Goal: Task Accomplishment & Management: Manage account settings

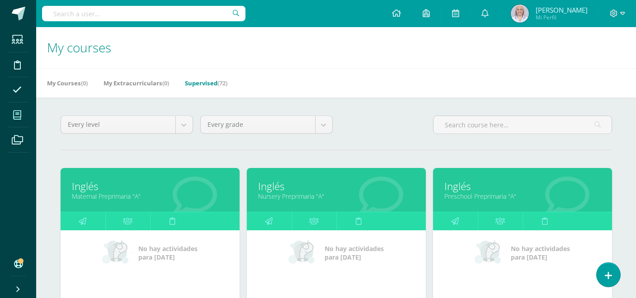
scroll to position [0, 0]
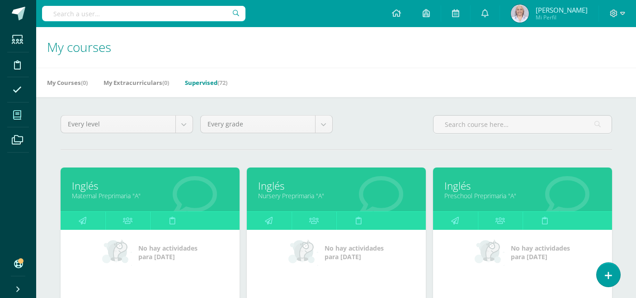
click at [219, 84] on link "Supervised (72)" at bounding box center [206, 82] width 42 height 14
click at [489, 11] on icon at bounding box center [484, 13] width 7 height 8
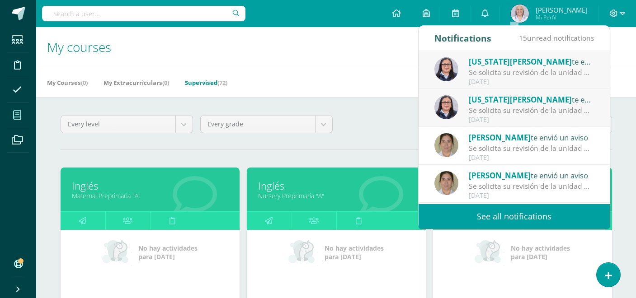
click at [547, 215] on link "See all notifications" at bounding box center [514, 216] width 191 height 25
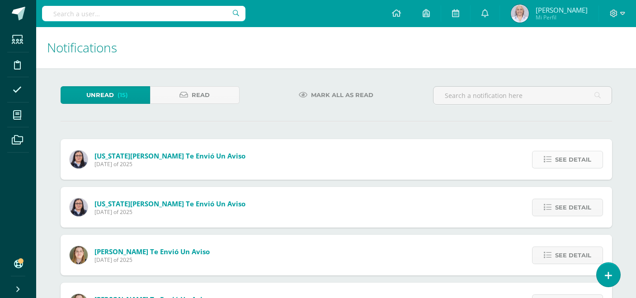
click at [553, 164] on link "See detail" at bounding box center [567, 160] width 71 height 18
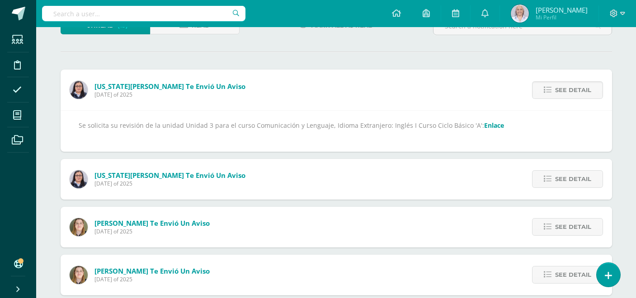
scroll to position [105, 0]
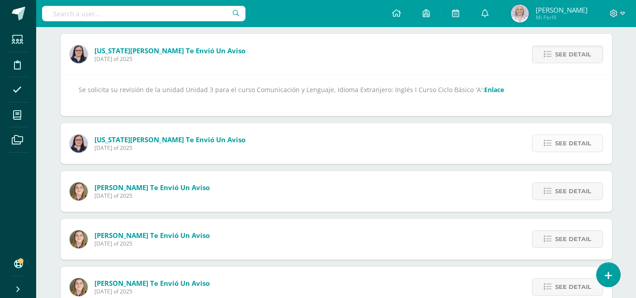
click at [594, 138] on link "See detail" at bounding box center [567, 144] width 71 height 18
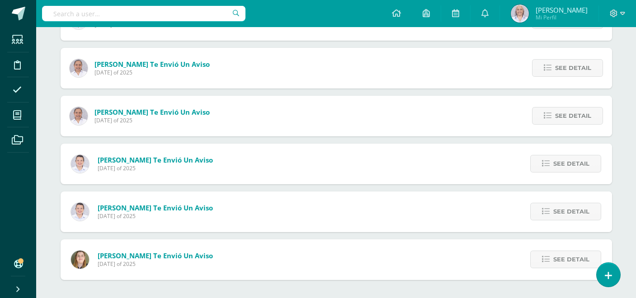
scroll to position [468, 0]
click at [556, 214] on span "See detail" at bounding box center [571, 212] width 36 height 17
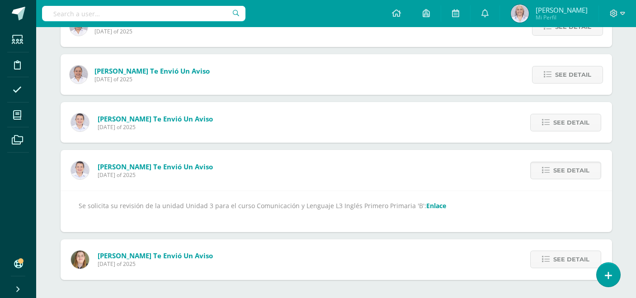
scroll to position [420, 0]
click at [431, 208] on link "Enlace" at bounding box center [436, 206] width 20 height 9
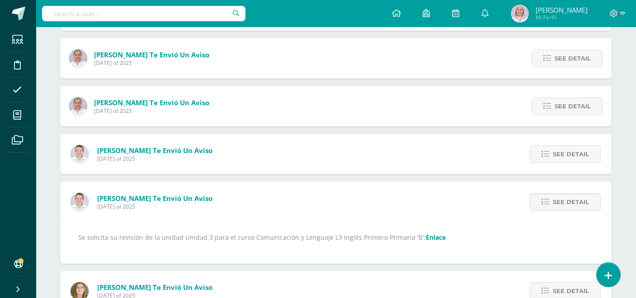
scroll to position [387, 0]
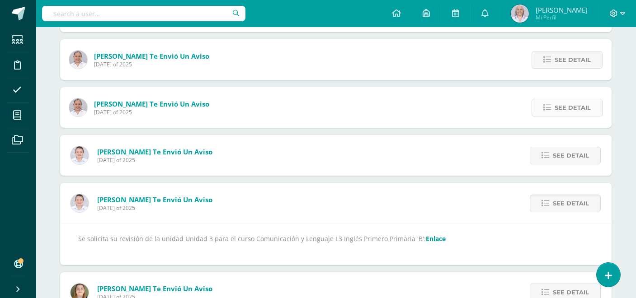
click at [547, 110] on icon at bounding box center [547, 108] width 8 height 8
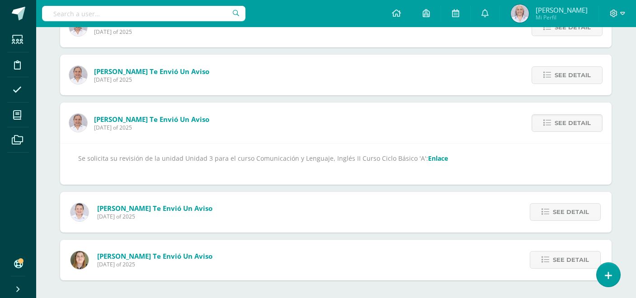
scroll to position [372, 0]
click at [428, 157] on link "Enlace" at bounding box center [438, 158] width 20 height 9
click at [549, 74] on icon at bounding box center [548, 75] width 8 height 8
click at [428, 158] on link "Enlace" at bounding box center [438, 158] width 20 height 9
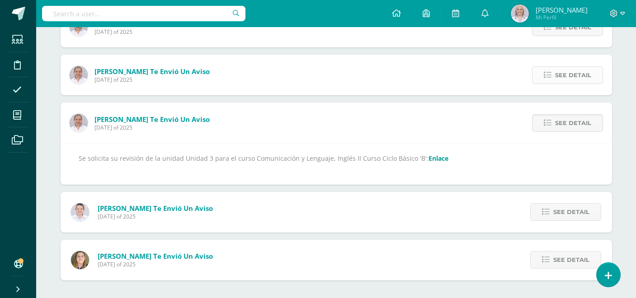
click at [556, 78] on span "See detail" at bounding box center [573, 75] width 36 height 17
click at [513, 160] on link "Enlace" at bounding box center [523, 158] width 20 height 9
drag, startPoint x: 562, startPoint y: 76, endPoint x: 528, endPoint y: 89, distance: 35.6
click at [562, 76] on span "See detail" at bounding box center [573, 75] width 36 height 17
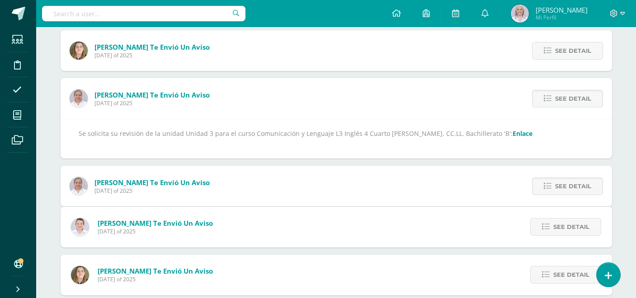
scroll to position [228, 0]
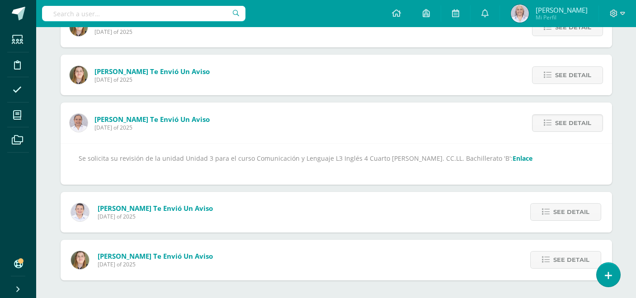
click at [513, 157] on link "Enlace" at bounding box center [523, 158] width 20 height 9
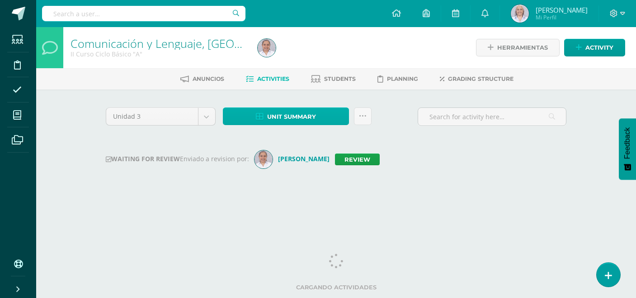
click at [298, 121] on span "Unit summary" at bounding box center [291, 116] width 49 height 17
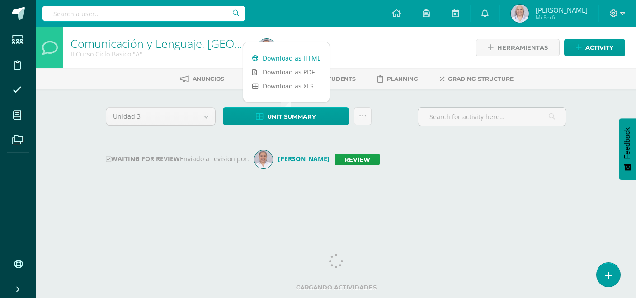
click at [284, 60] on link "Download as HTML" at bounding box center [286, 58] width 86 height 14
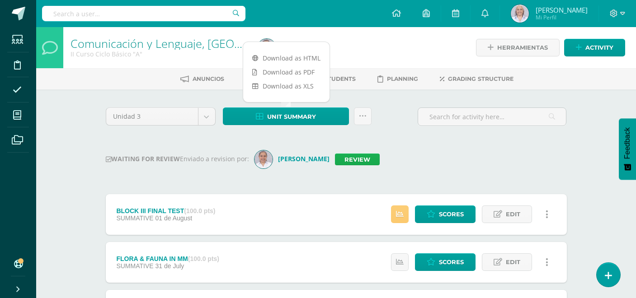
click at [373, 158] on link "Review" at bounding box center [357, 160] width 45 height 12
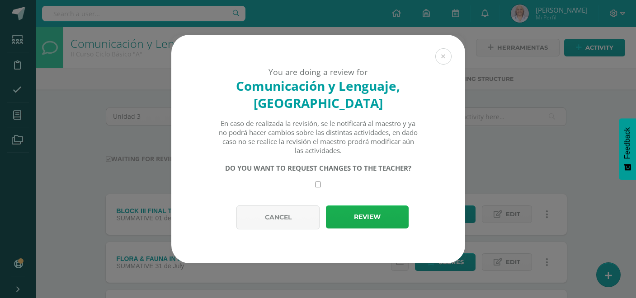
click at [374, 213] on button "Review" at bounding box center [367, 217] width 83 height 23
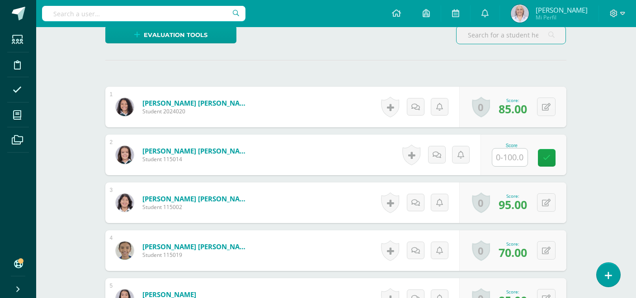
scroll to position [235, 0]
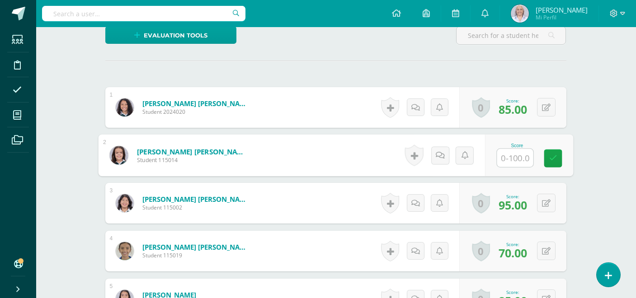
click at [514, 155] on input "text" at bounding box center [515, 158] width 36 height 18
type input "60"
drag, startPoint x: 553, startPoint y: 159, endPoint x: 546, endPoint y: 152, distance: 9.3
click at [553, 159] on icon at bounding box center [553, 158] width 8 height 8
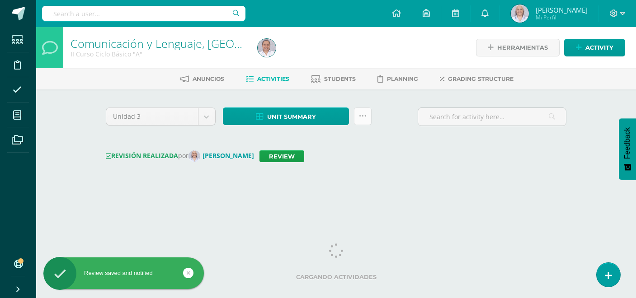
click at [365, 118] on icon at bounding box center [363, 117] width 8 height 8
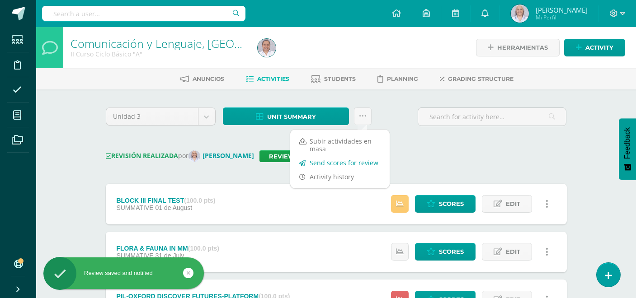
click at [349, 162] on link "Send scores for review" at bounding box center [339, 163] width 99 height 14
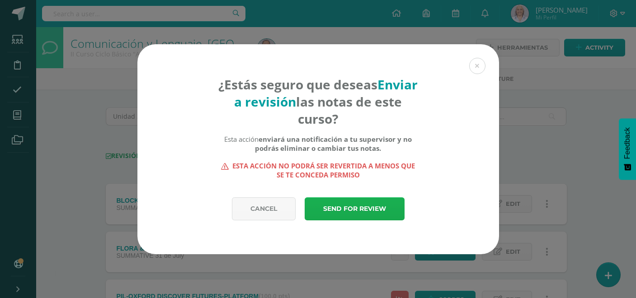
click at [348, 204] on link "Send for review" at bounding box center [355, 209] width 100 height 23
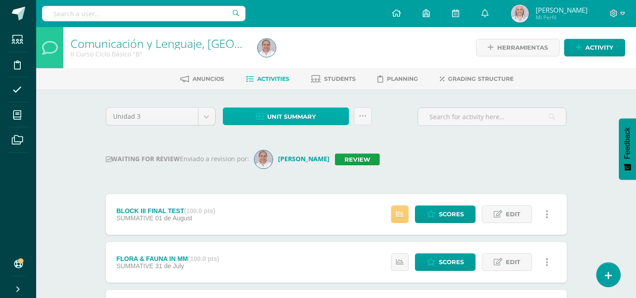
click at [272, 118] on span "Unit summary" at bounding box center [291, 116] width 49 height 17
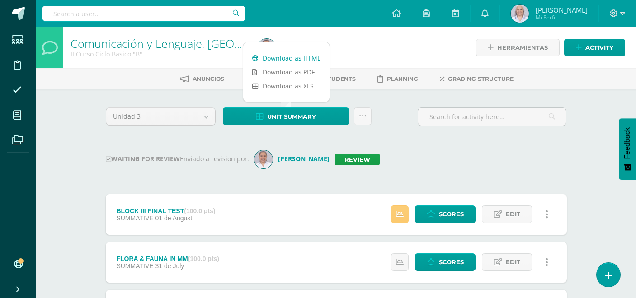
click at [280, 58] on link "Download as HTML" at bounding box center [286, 58] width 86 height 14
click at [347, 163] on link "Review" at bounding box center [357, 160] width 45 height 12
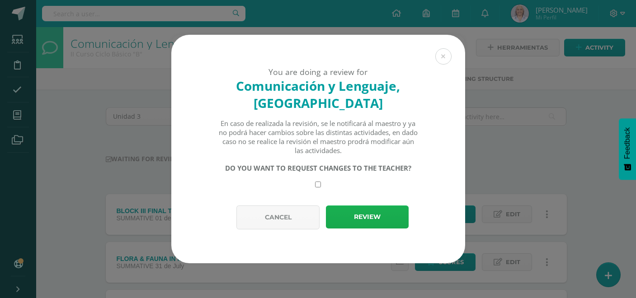
click at [368, 219] on button "Review" at bounding box center [367, 217] width 83 height 23
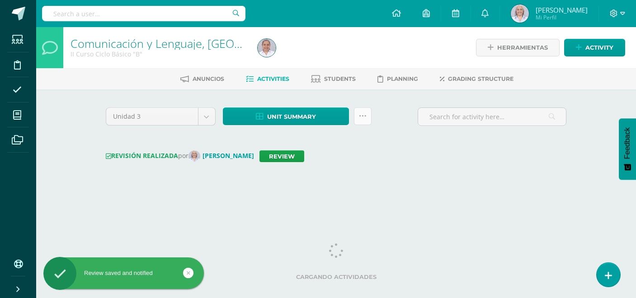
click at [361, 118] on icon at bounding box center [363, 117] width 8 height 8
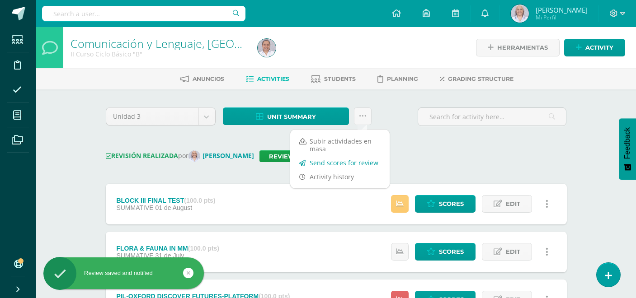
click at [357, 160] on link "Send scores for review" at bounding box center [339, 163] width 99 height 14
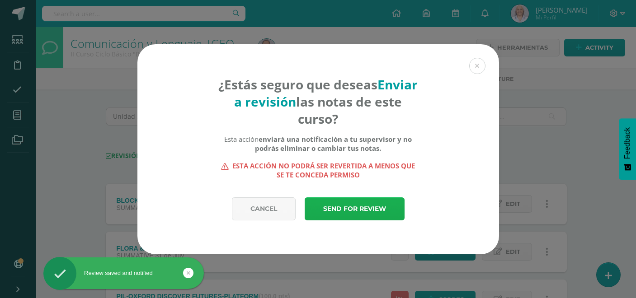
click at [354, 206] on link "Send for review" at bounding box center [355, 209] width 100 height 23
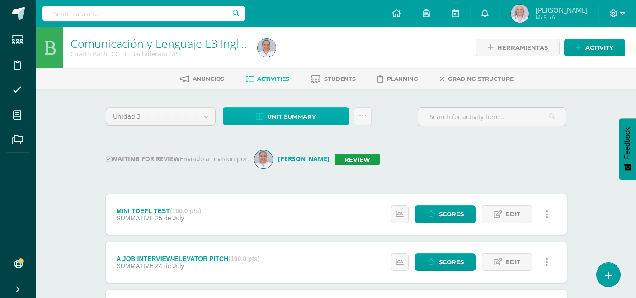
click at [287, 120] on span "Unit summary" at bounding box center [291, 116] width 49 height 17
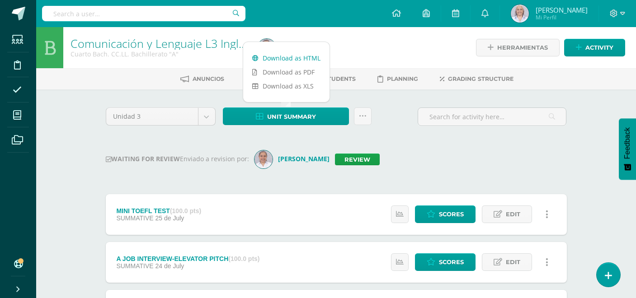
click at [293, 59] on link "Download as HTML" at bounding box center [286, 58] width 86 height 14
click at [366, 158] on link "Review" at bounding box center [357, 160] width 45 height 12
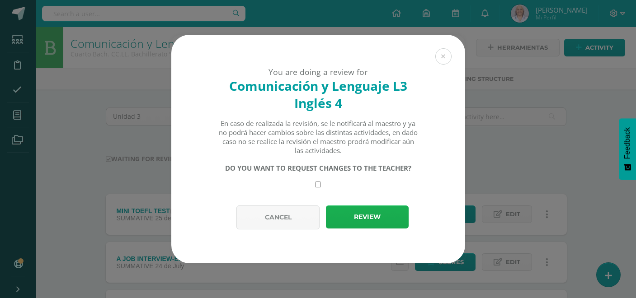
click at [364, 213] on button "Review" at bounding box center [367, 217] width 83 height 23
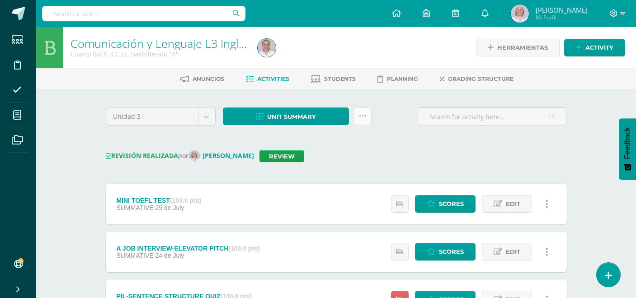
click at [366, 118] on icon at bounding box center [363, 117] width 8 height 8
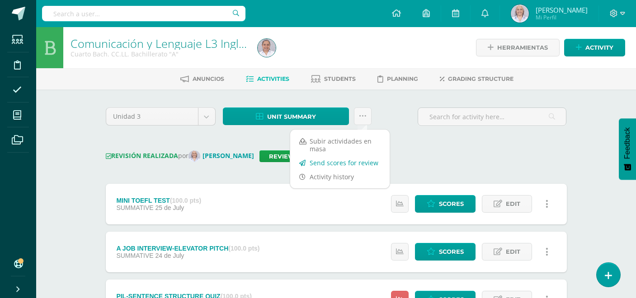
click at [342, 163] on link "Send scores for review" at bounding box center [339, 163] width 99 height 14
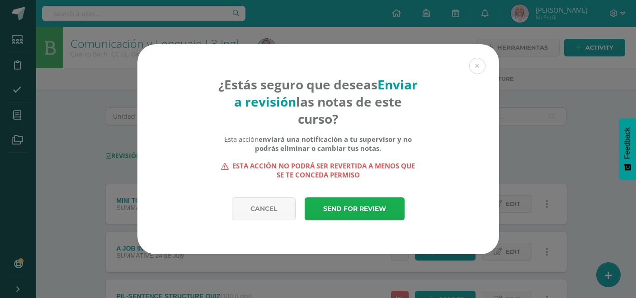
click at [336, 205] on link "Send for review" at bounding box center [355, 209] width 100 height 23
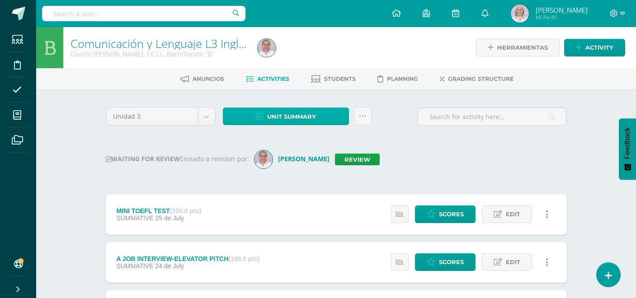
click at [273, 117] on span "Unit summary" at bounding box center [291, 116] width 49 height 17
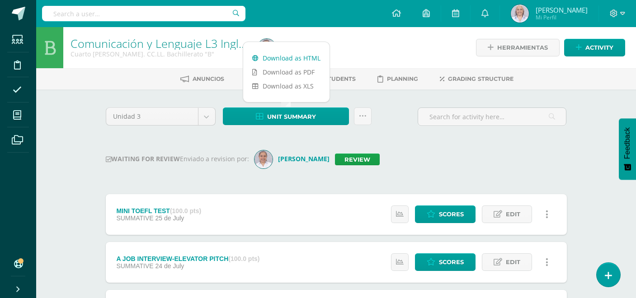
click at [273, 57] on link "Download as HTML" at bounding box center [286, 58] width 86 height 14
click at [358, 163] on link "Review" at bounding box center [357, 160] width 45 height 12
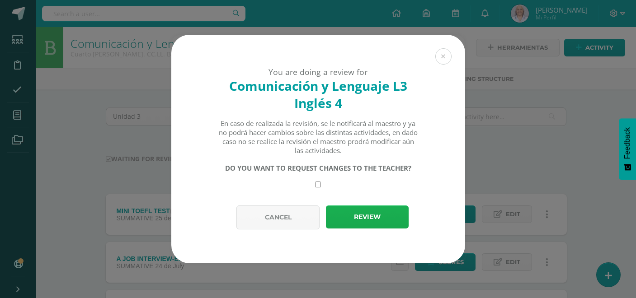
click at [353, 224] on button "Review" at bounding box center [367, 217] width 83 height 23
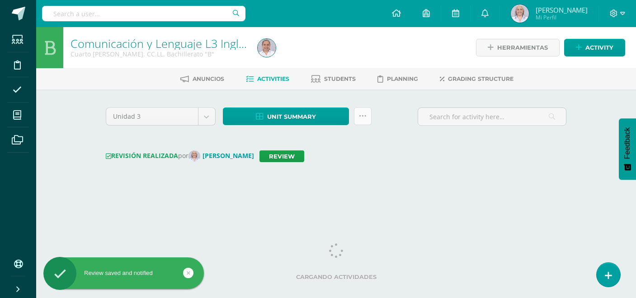
click at [366, 119] on link at bounding box center [363, 117] width 18 height 18
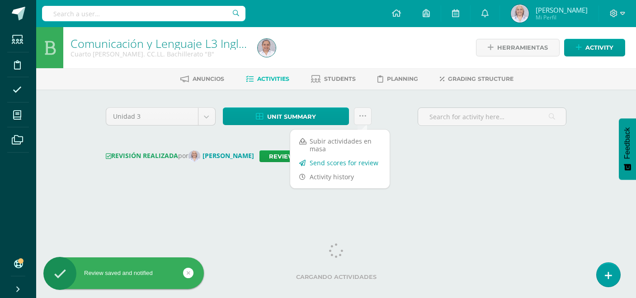
click at [348, 162] on link "Send scores for review" at bounding box center [339, 163] width 99 height 14
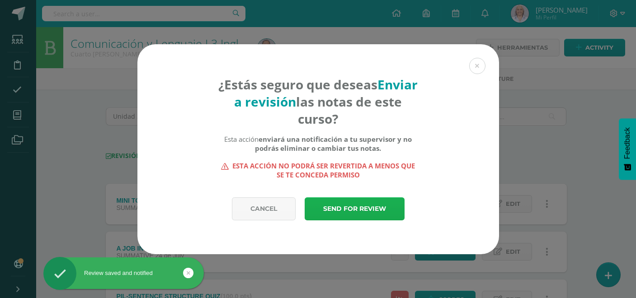
click at [372, 207] on link "Send for review" at bounding box center [355, 209] width 100 height 23
